Goal: Communication & Community: Ask a question

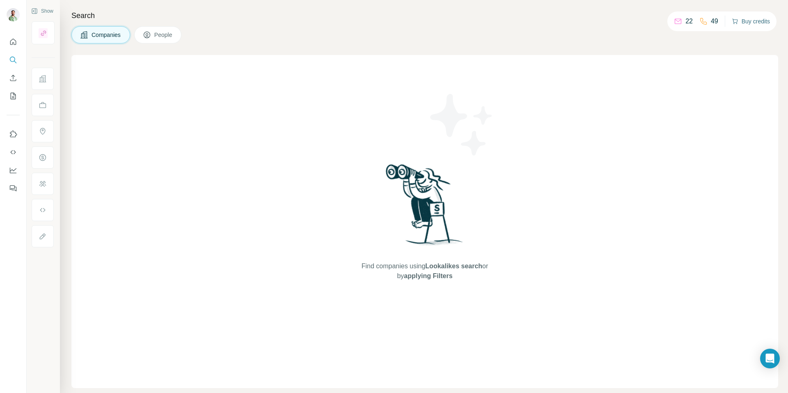
click at [756, 25] on button "Buy credits" at bounding box center [750, 21] width 38 height 11
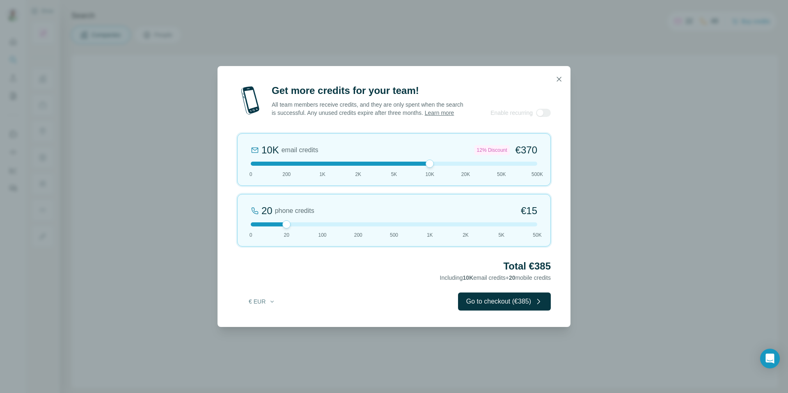
drag, startPoint x: 298, startPoint y: 166, endPoint x: 433, endPoint y: 167, distance: 134.5
click at [433, 167] on div at bounding box center [429, 164] width 8 height 8
drag, startPoint x: 430, startPoint y: 167, endPoint x: 458, endPoint y: 163, distance: 28.6
click at [458, 163] on div "20K email credits 18% Discount €693 0 200 1K 2K 5K 10K 20K 50K 500K" at bounding box center [393, 159] width 313 height 53
drag, startPoint x: 288, startPoint y: 231, endPoint x: 129, endPoint y: 233, distance: 158.4
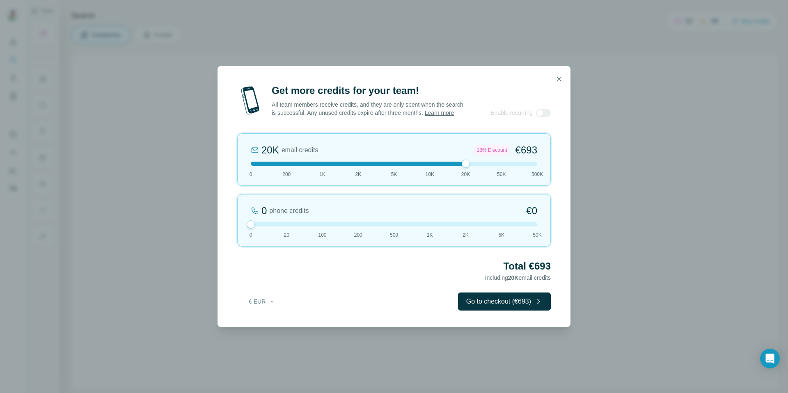
click at [129, 234] on div "Get more credits for your team! All team members receive credits, and they are …" at bounding box center [394, 196] width 788 height 393
drag, startPoint x: 466, startPoint y: 168, endPoint x: 495, endPoint y: 164, distance: 29.7
click at [495, 164] on div "50K email credits 25% Discount €1,575 0 200 1K 2K 5K 10K 20K 50K 500K" at bounding box center [393, 159] width 313 height 53
click at [562, 71] on button "button" at bounding box center [558, 79] width 16 height 16
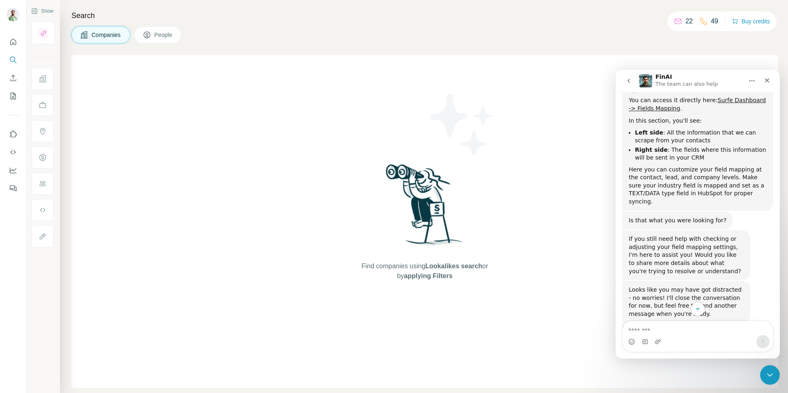
scroll to position [541, 0]
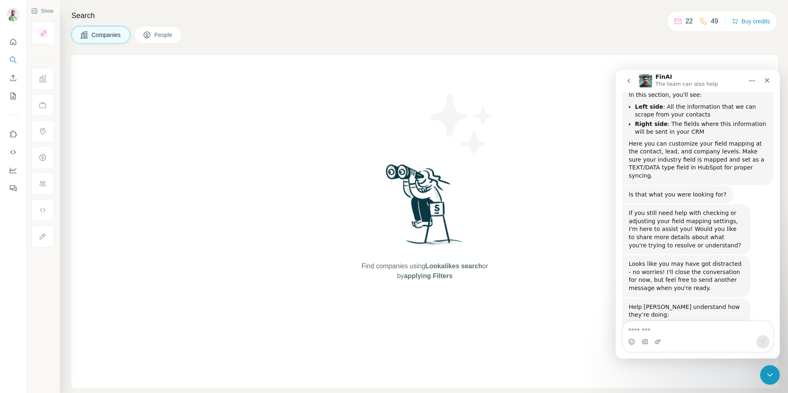
click at [719, 347] on span "Amazing" at bounding box center [717, 354] width 15 height 15
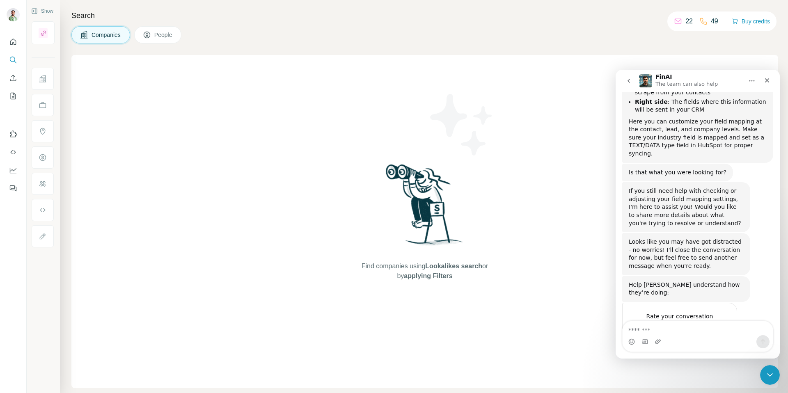
click at [722, 354] on div "Submit" at bounding box center [722, 362] width 16 height 16
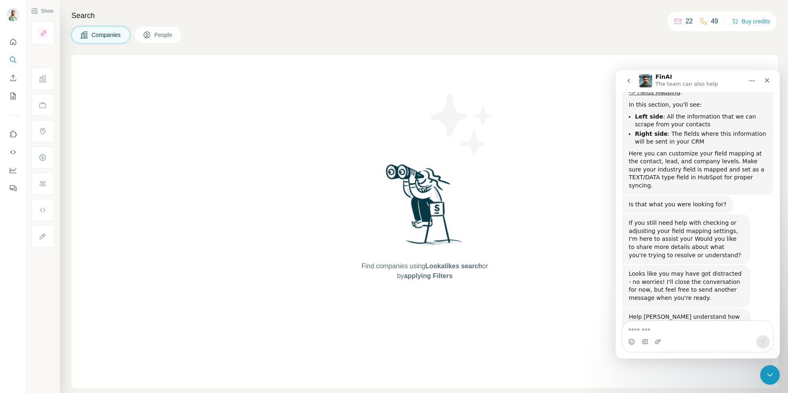
click at [629, 81] on icon "go back" at bounding box center [628, 81] width 7 height 7
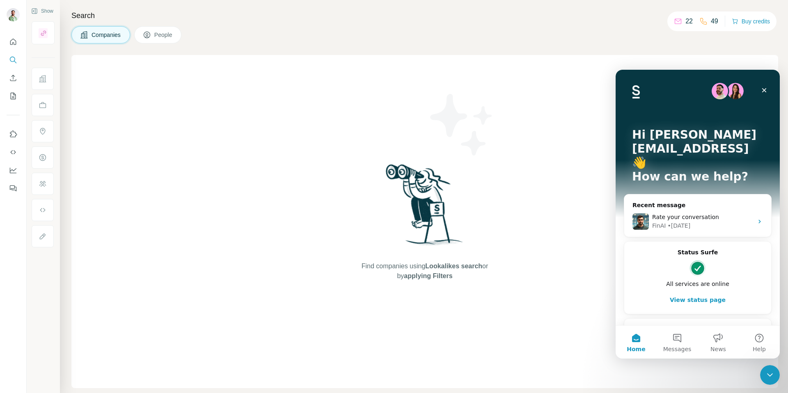
scroll to position [0, 0]
click at [679, 341] on button "Messages" at bounding box center [676, 342] width 41 height 33
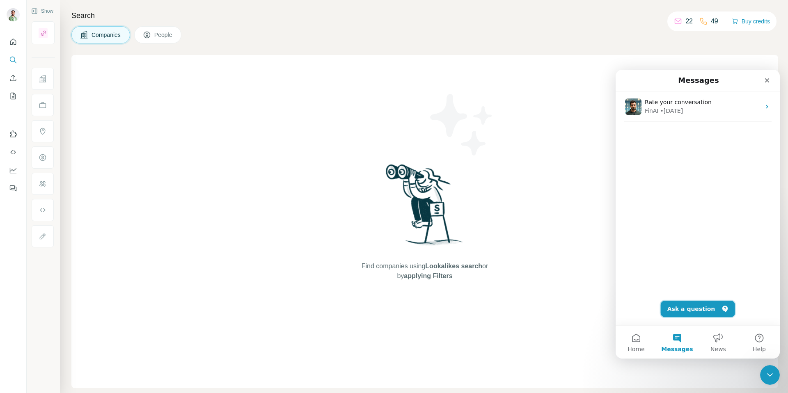
click at [688, 310] on button "Ask a question" at bounding box center [697, 309] width 74 height 16
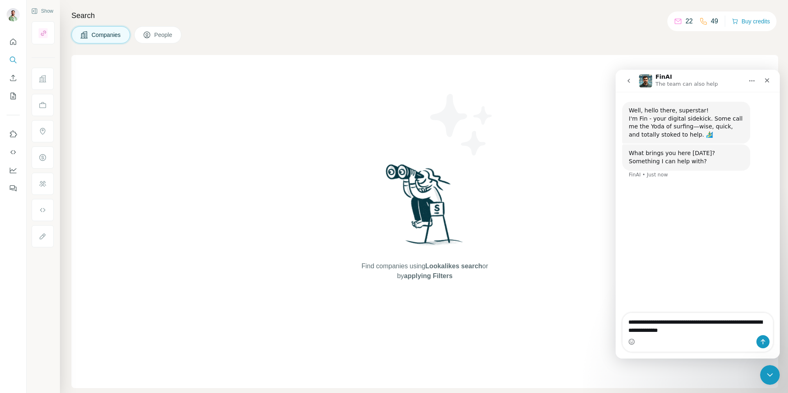
click at [711, 322] on textarea "**********" at bounding box center [697, 324] width 150 height 22
click at [722, 332] on textarea "**********" at bounding box center [697, 324] width 150 height 22
type textarea "**********"
type textarea "*"
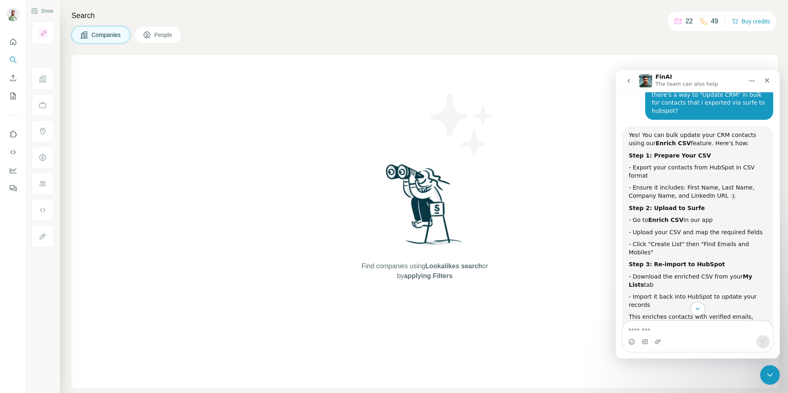
scroll to position [88, 0]
drag, startPoint x: 632, startPoint y: 136, endPoint x: 656, endPoint y: 137, distance: 24.2
click at [656, 137] on div "Yes! You can bulk update your CRM contacts using our Enrich CSV feature. Here's…" at bounding box center [697, 141] width 138 height 16
click at [658, 137] on div "Yes! You can bulk update your CRM contacts using our Enrich CSV feature. Here's…" at bounding box center [697, 141] width 138 height 16
click at [654, 139] on div "Yes! You can bulk update your CRM contacts using our Enrich CSV feature. Here's…" at bounding box center [697, 141] width 138 height 16
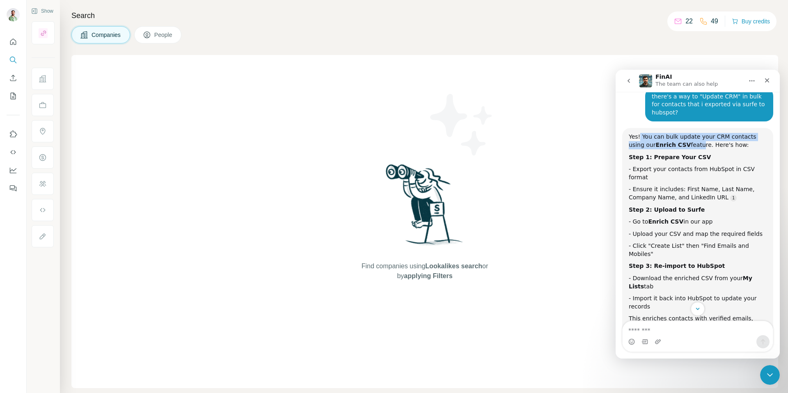
drag, startPoint x: 639, startPoint y: 136, endPoint x: 698, endPoint y: 144, distance: 58.8
click at [698, 144] on div "Yes! You can bulk update your CRM contacts using our Enrich CSV feature. Here's…" at bounding box center [697, 141] width 138 height 16
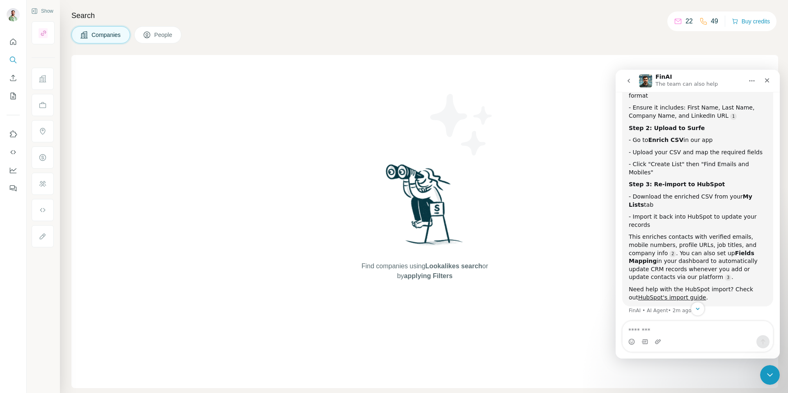
scroll to position [174, 0]
